Goal: Find contact information: Find contact information

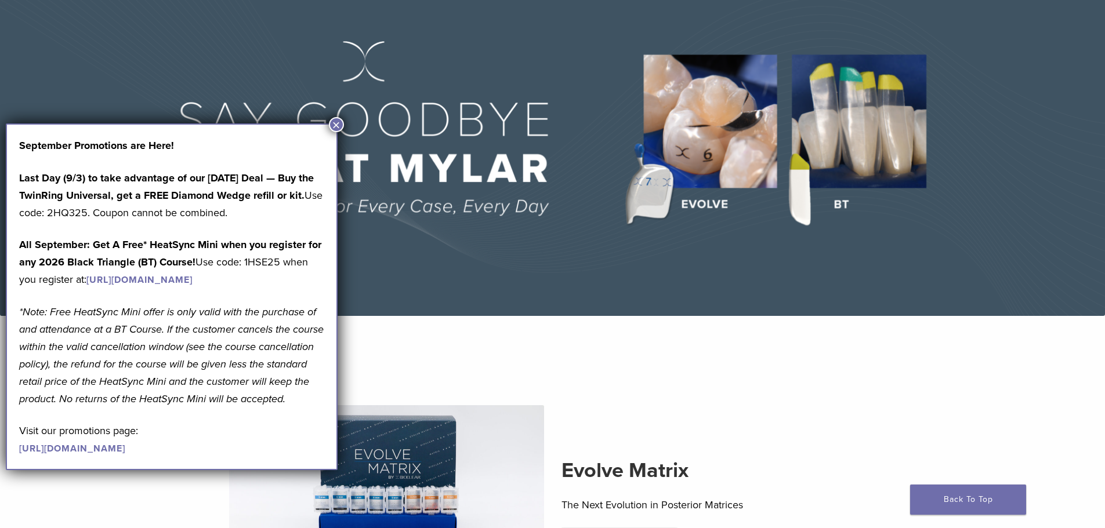
scroll to position [95, 0]
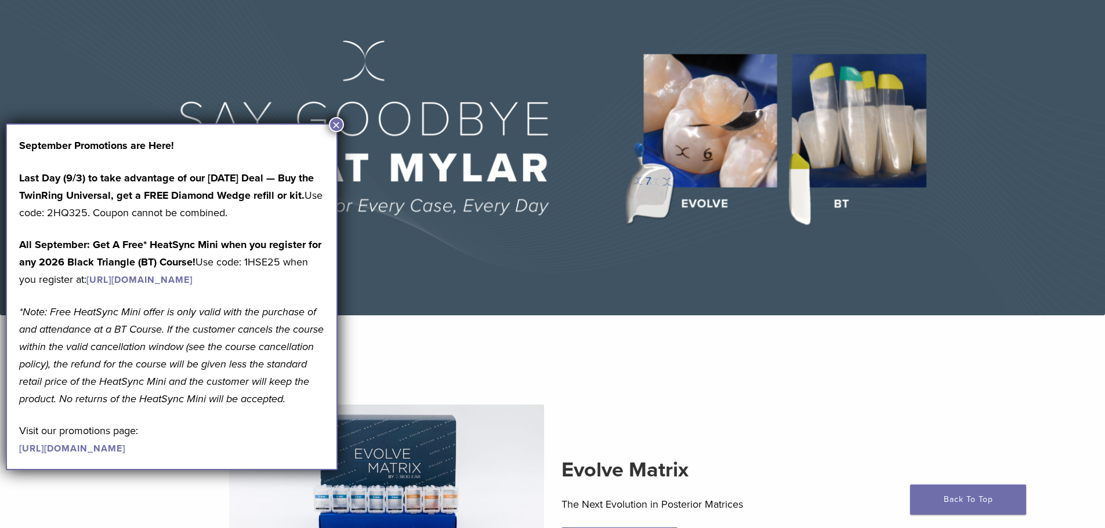
click at [648, 361] on section "Evolve Matrix The Next Evolution in Posterior Matrices Learn More" at bounding box center [552, 489] width 853 height 317
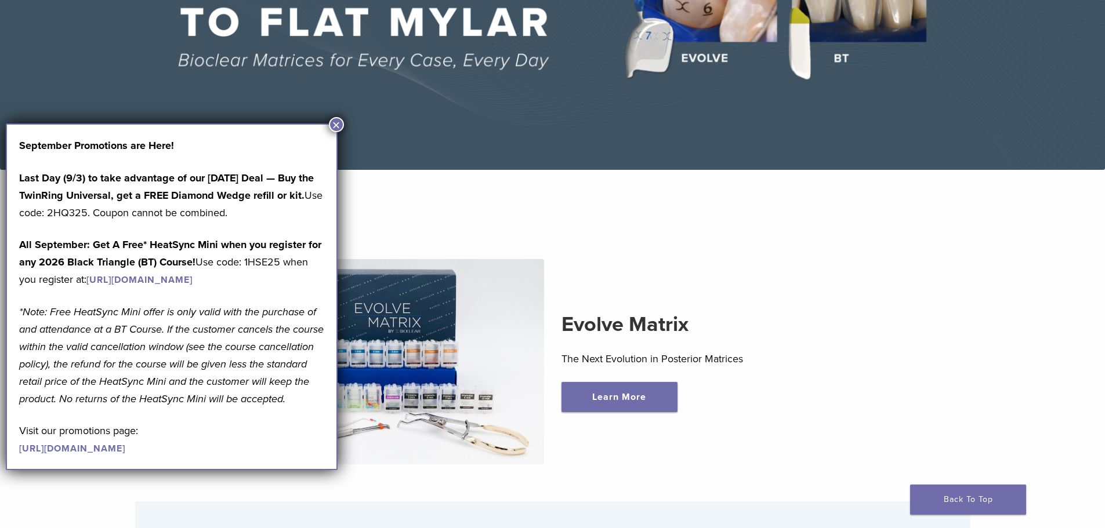
scroll to position [241, 0]
click at [334, 119] on button "×" at bounding box center [336, 124] width 15 height 15
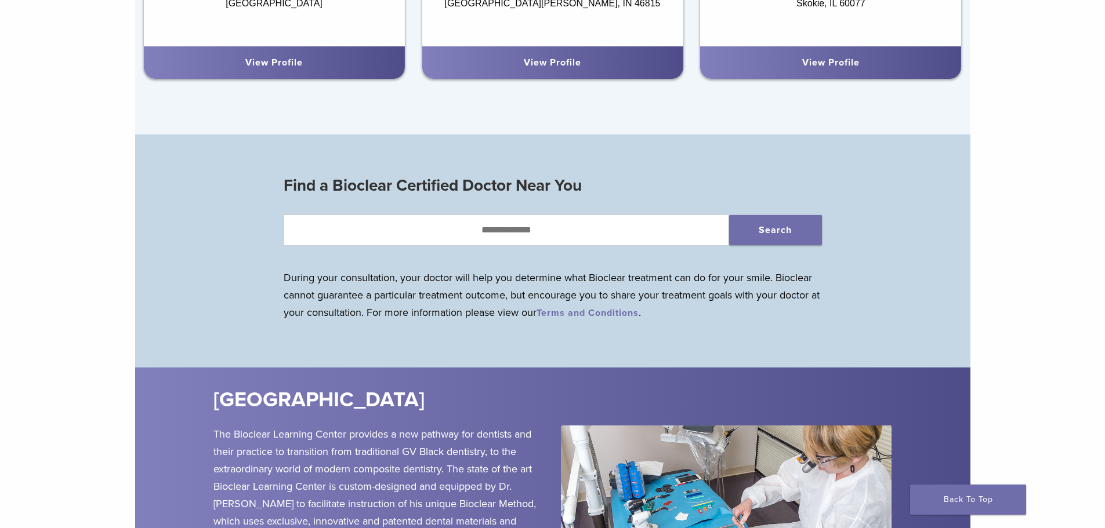
scroll to position [1065, 0]
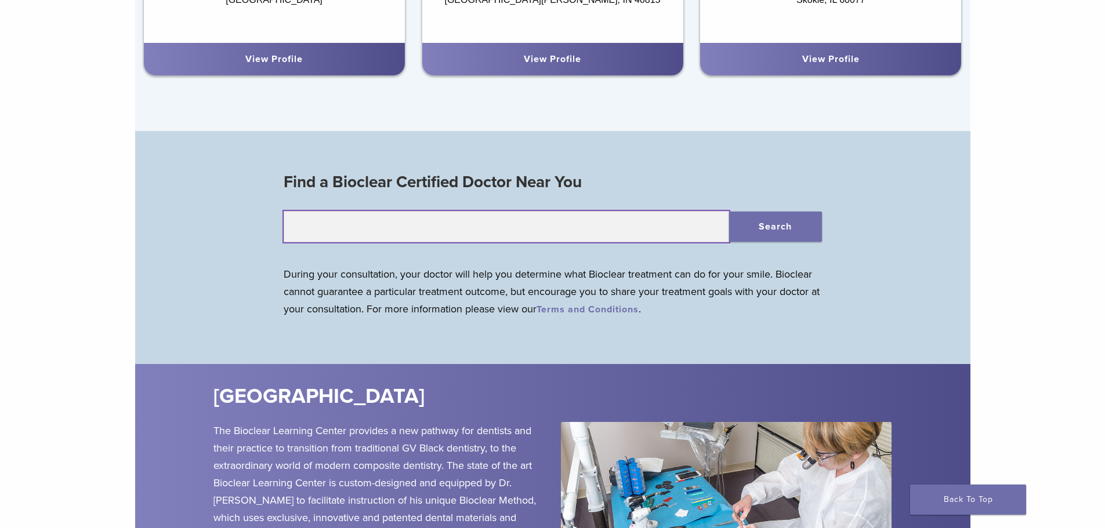
click at [568, 224] on input "text" at bounding box center [506, 226] width 445 height 31
type input "*****"
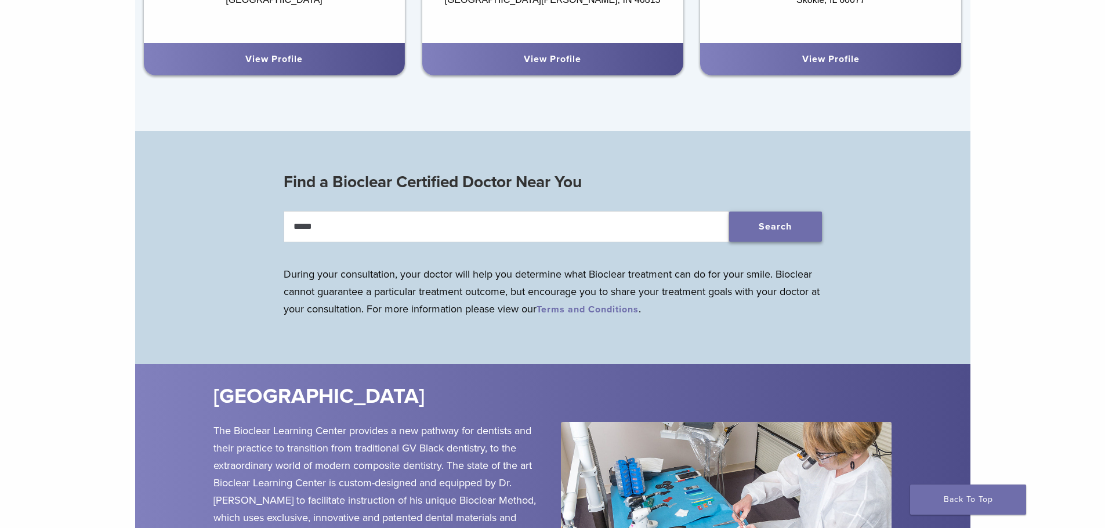
click at [751, 233] on button "Search" at bounding box center [775, 227] width 93 height 30
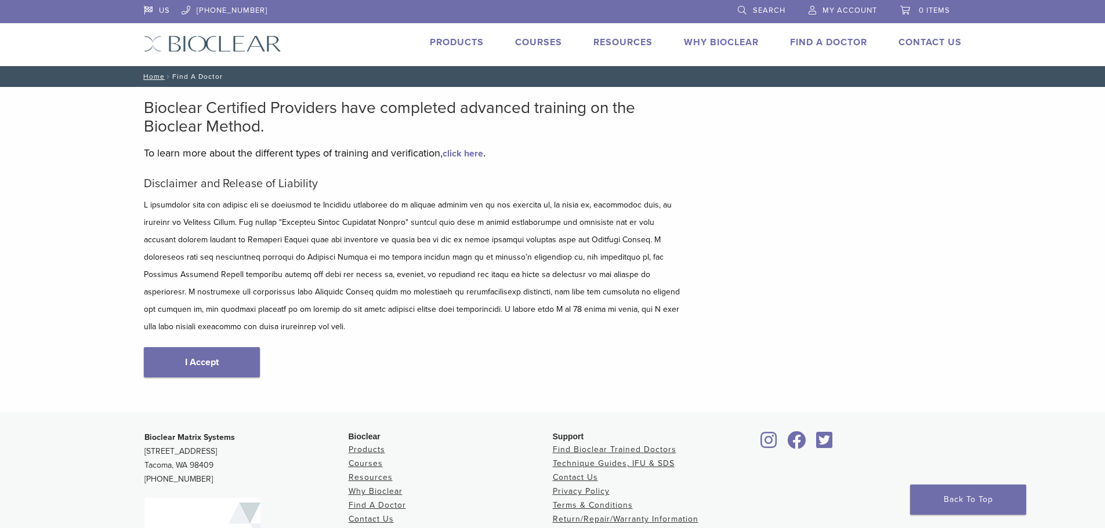
scroll to position [6, 0]
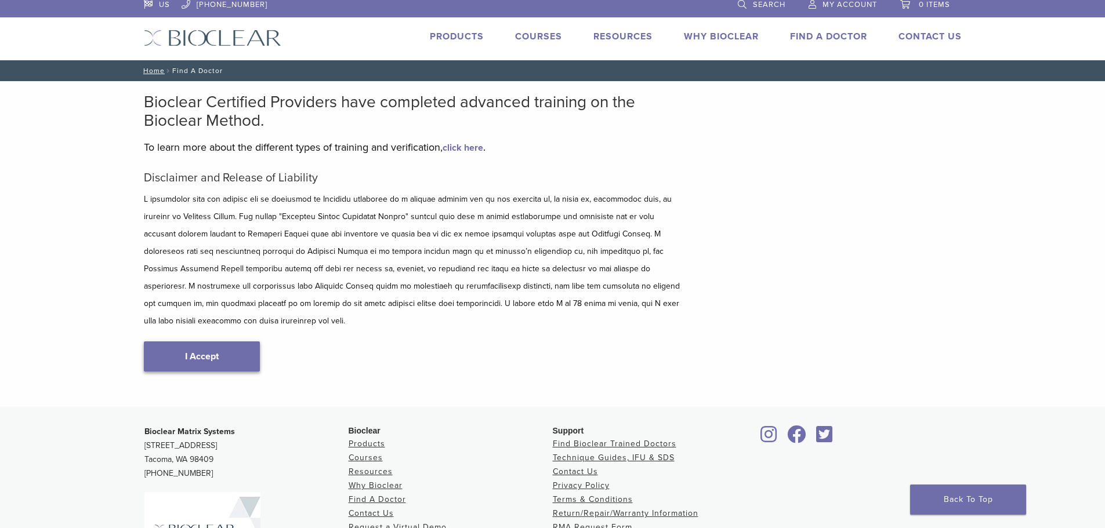
click at [237, 342] on link "I Accept" at bounding box center [202, 357] width 116 height 30
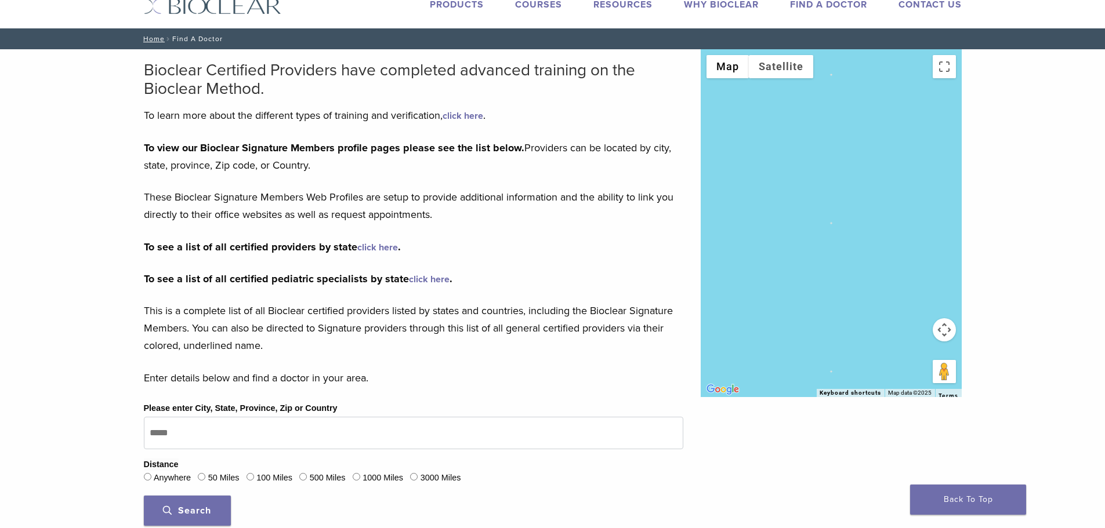
scroll to position [39, 0]
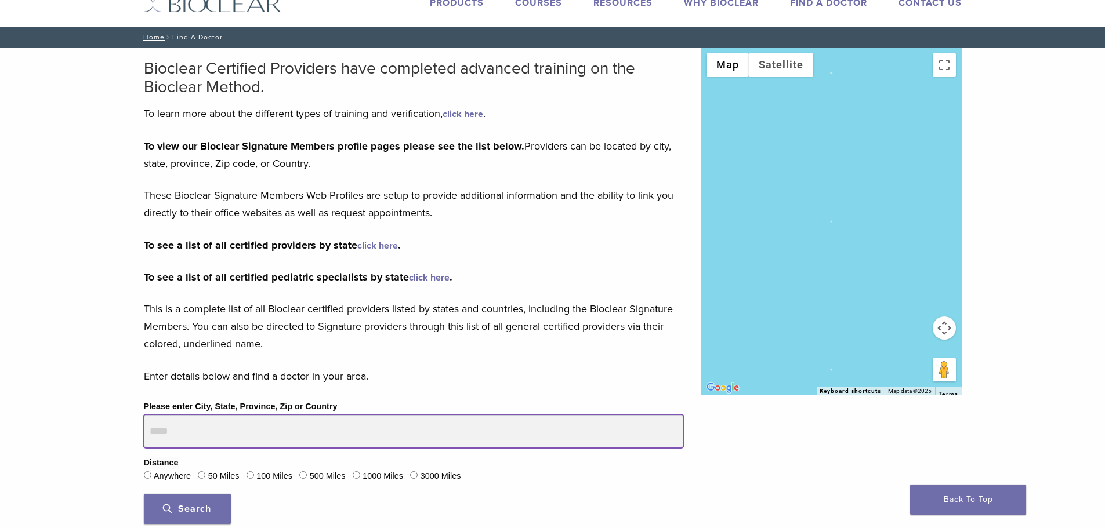
click at [224, 436] on input "Please enter City, State, Province, Zip or Country" at bounding box center [413, 431] width 539 height 32
type input "*****"
click at [144, 494] on button "Search" at bounding box center [187, 509] width 87 height 30
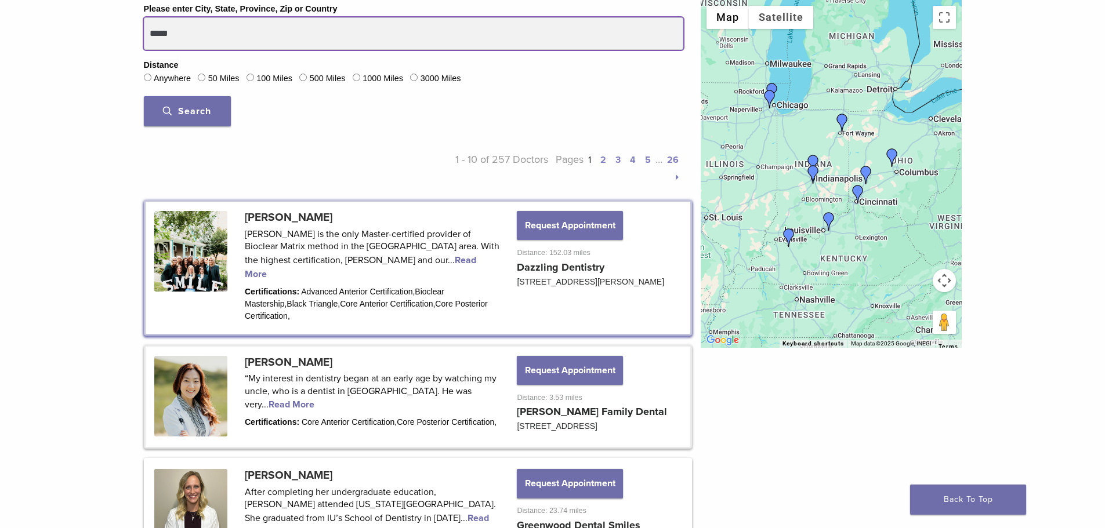
scroll to position [438, 0]
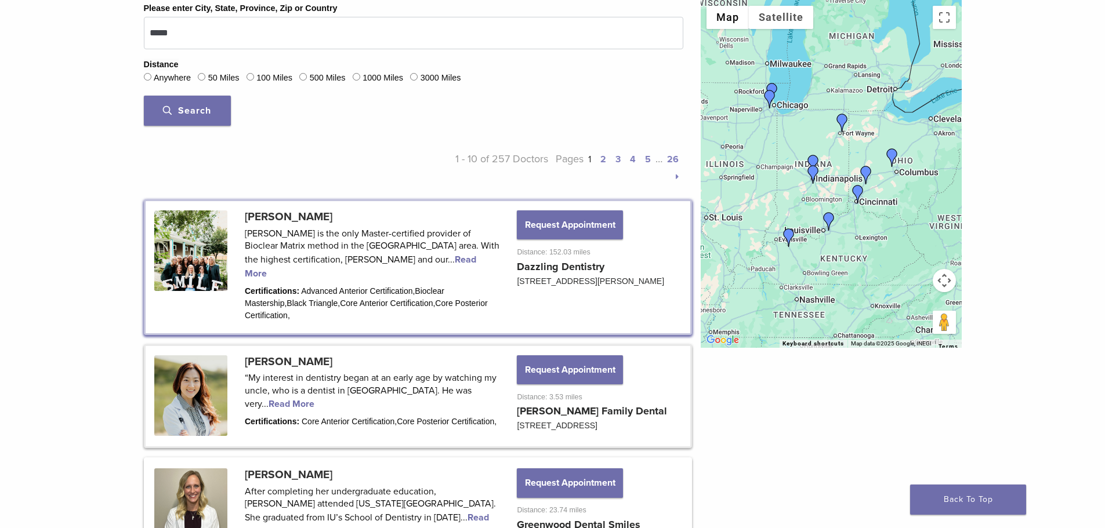
click at [465, 378] on link at bounding box center [418, 396] width 545 height 101
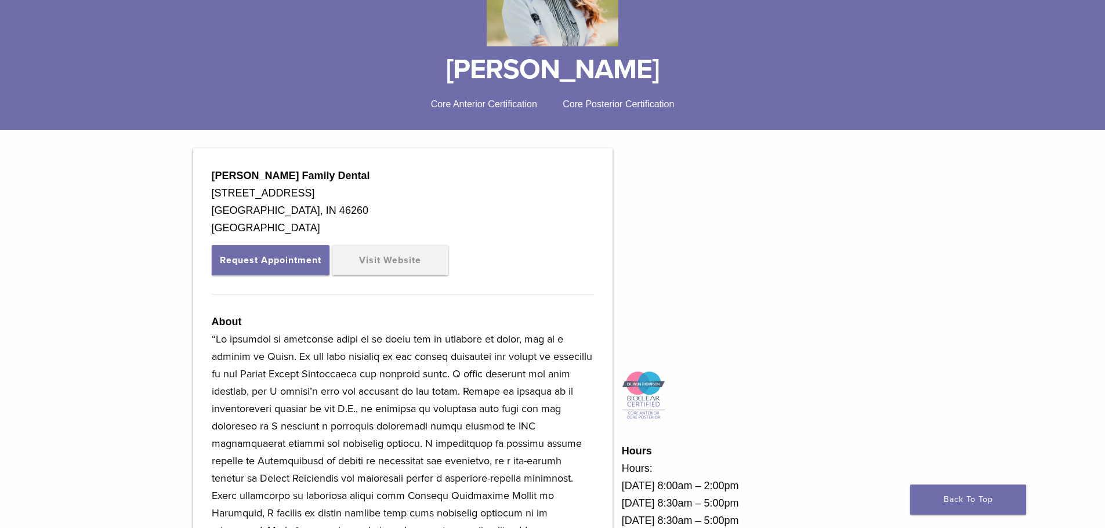
scroll to position [236, 0]
click at [363, 263] on link "Visit Website" at bounding box center [390, 261] width 116 height 30
